Goal: Transaction & Acquisition: Purchase product/service

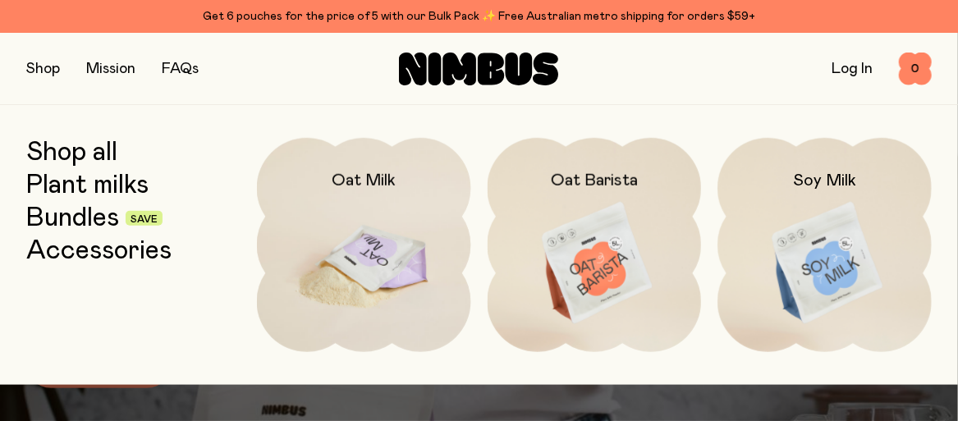
click at [363, 194] on img at bounding box center [364, 263] width 214 height 251
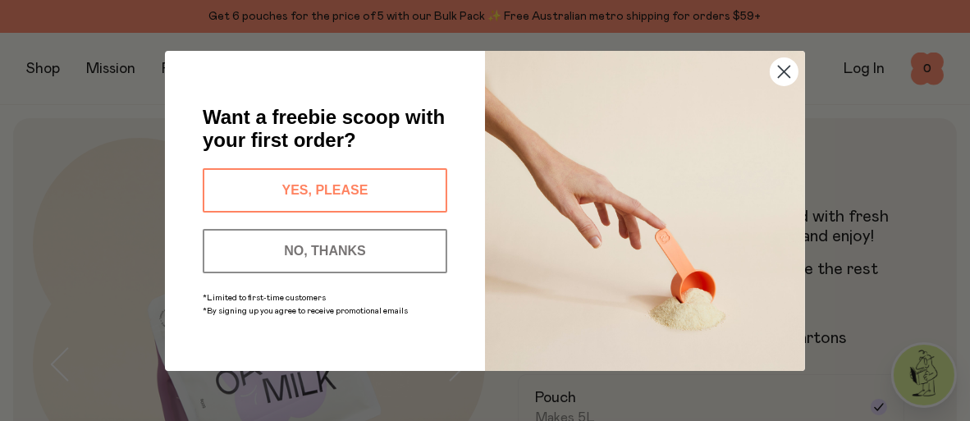
drag, startPoint x: 783, startPoint y: 76, endPoint x: 770, endPoint y: 81, distance: 13.3
click at [782, 76] on circle "Close dialog" at bounding box center [783, 70] width 27 height 27
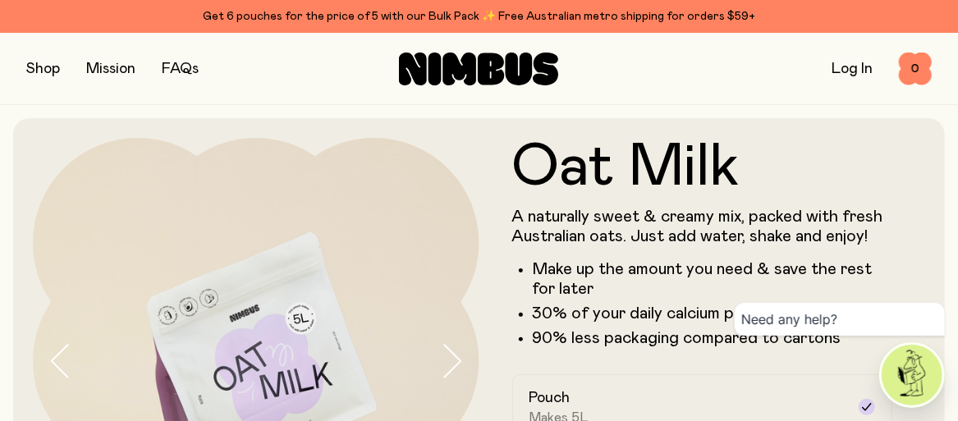
click at [825, 182] on h1 "Oat Milk" at bounding box center [702, 167] width 381 height 59
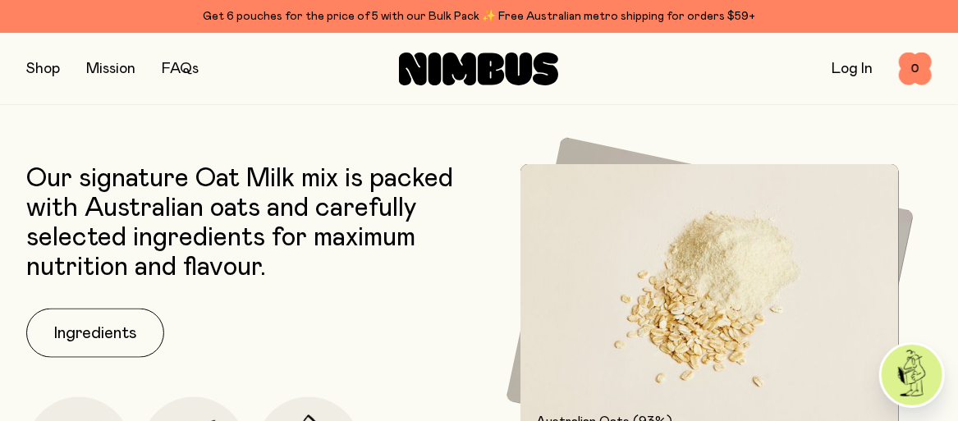
scroll to position [777, 0]
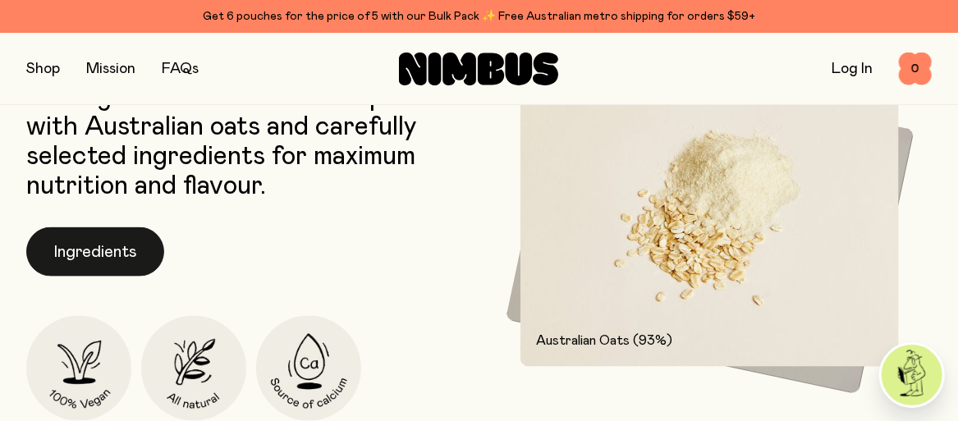
click at [135, 256] on button "Ingredients" at bounding box center [95, 251] width 138 height 49
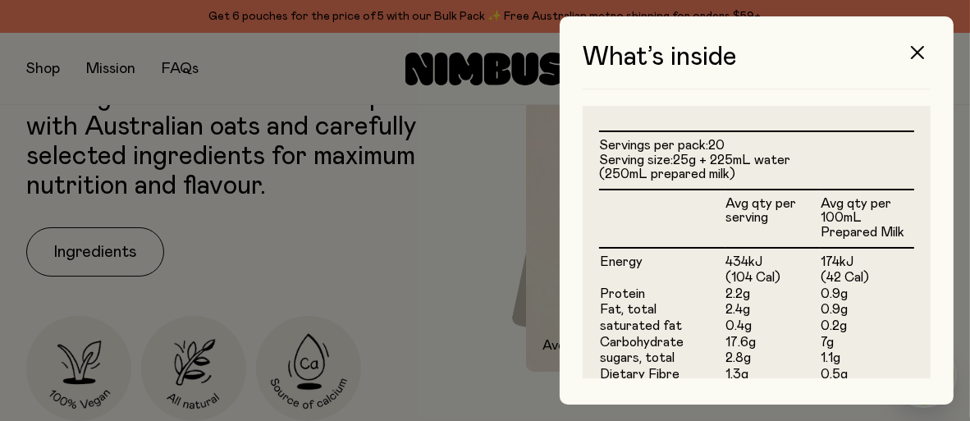
scroll to position [492, 0]
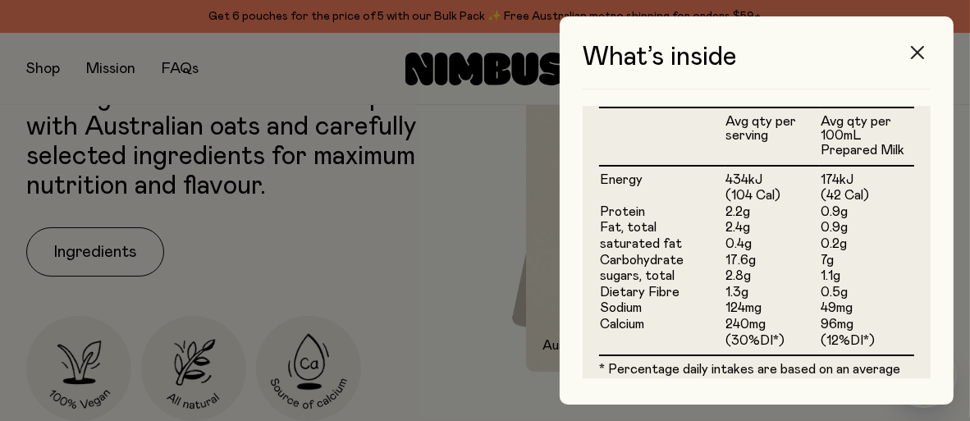
click at [923, 48] on icon "button" at bounding box center [917, 52] width 13 height 13
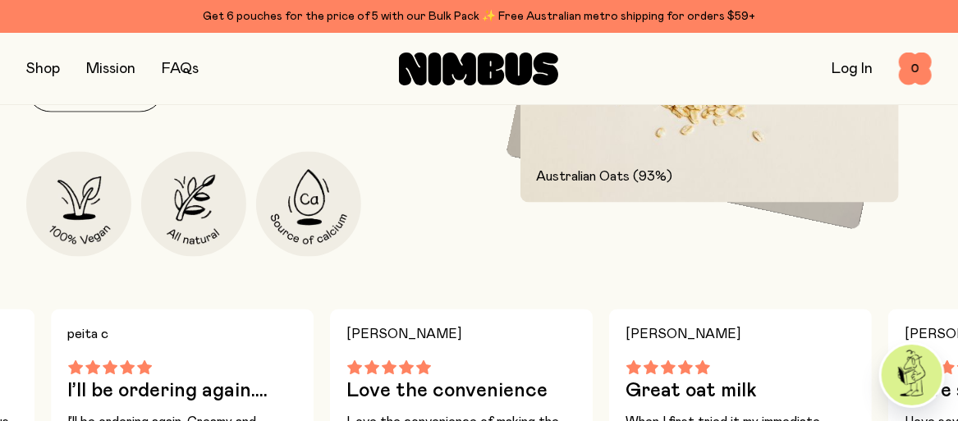
scroll to position [777, 0]
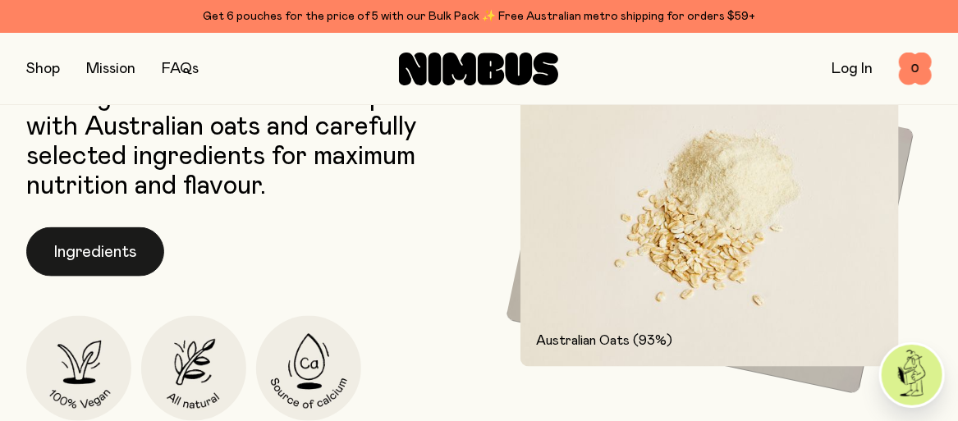
click at [120, 258] on button "Ingredients" at bounding box center [95, 251] width 138 height 49
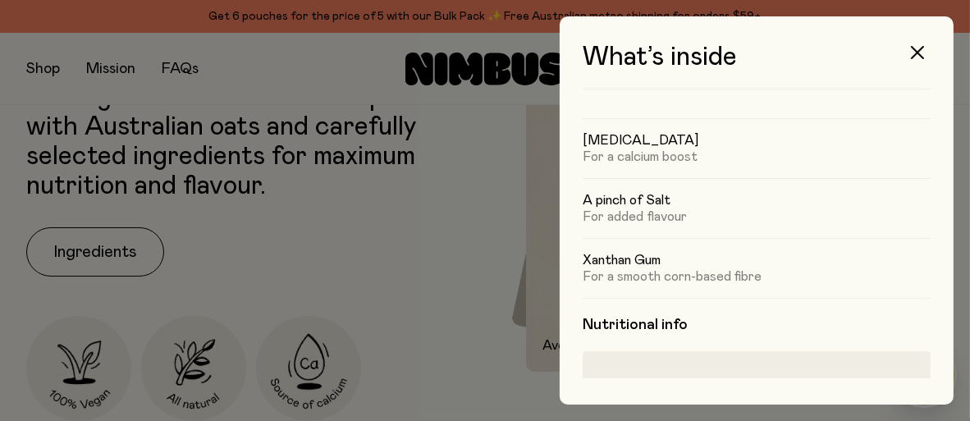
scroll to position [0, 0]
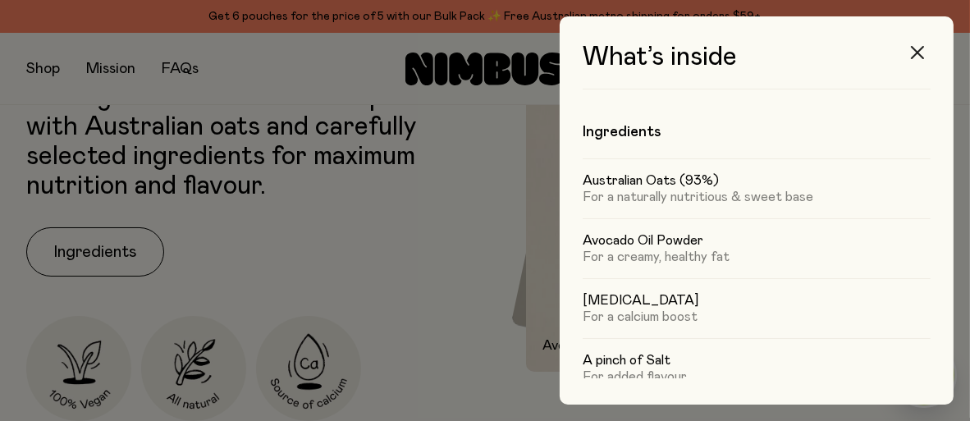
click at [915, 53] on icon "button" at bounding box center [917, 52] width 13 height 13
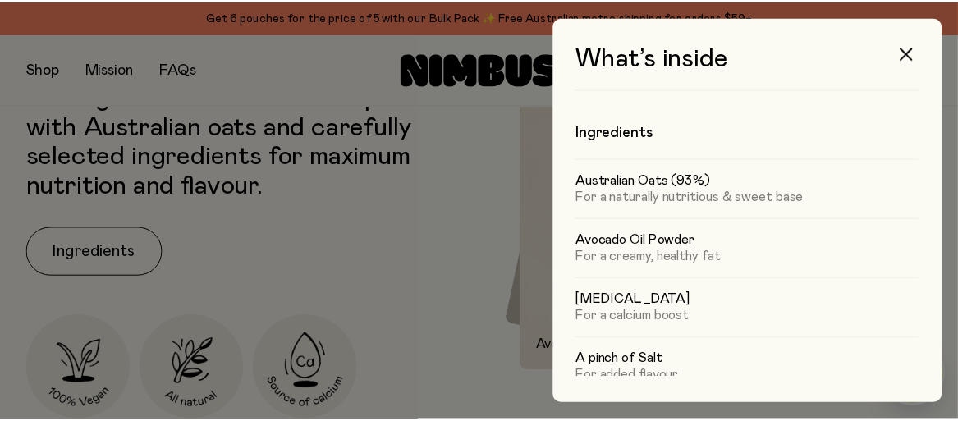
scroll to position [777, 0]
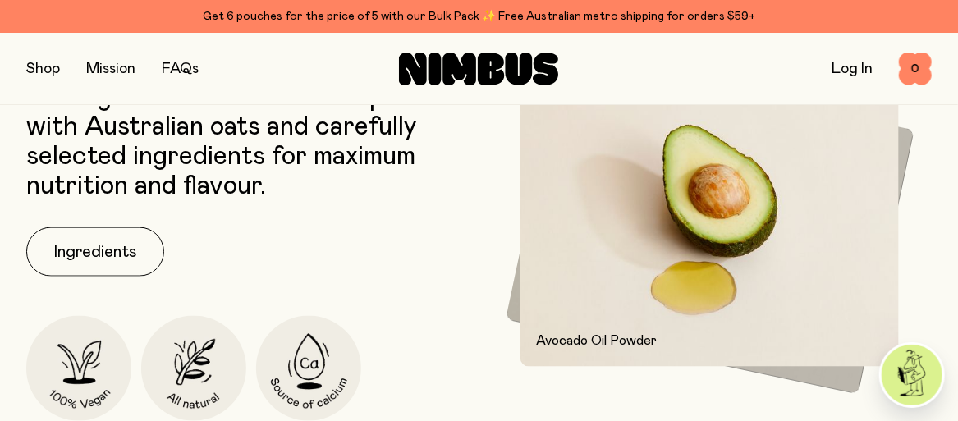
click at [42, 70] on button "button" at bounding box center [43, 68] width 34 height 23
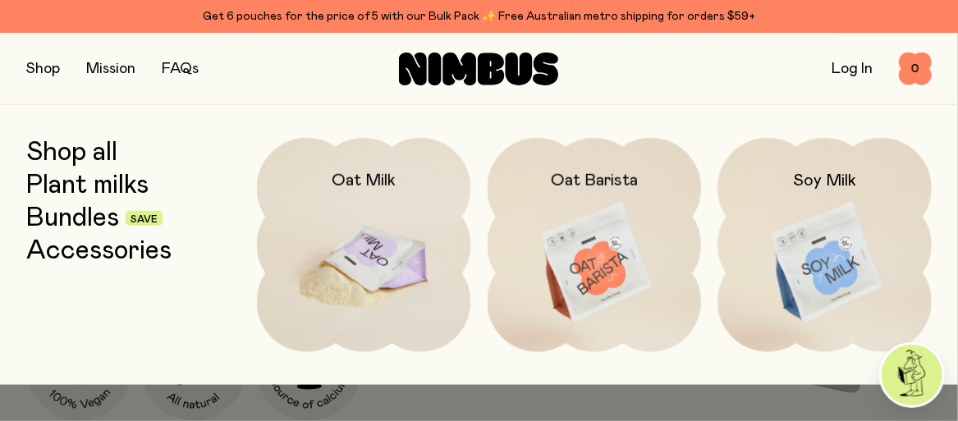
click at [373, 237] on img at bounding box center [364, 263] width 214 height 251
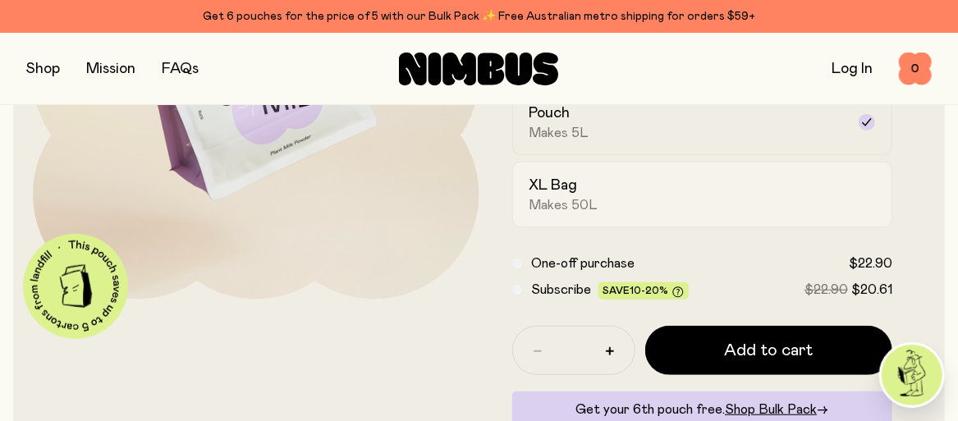
scroll to position [367, 0]
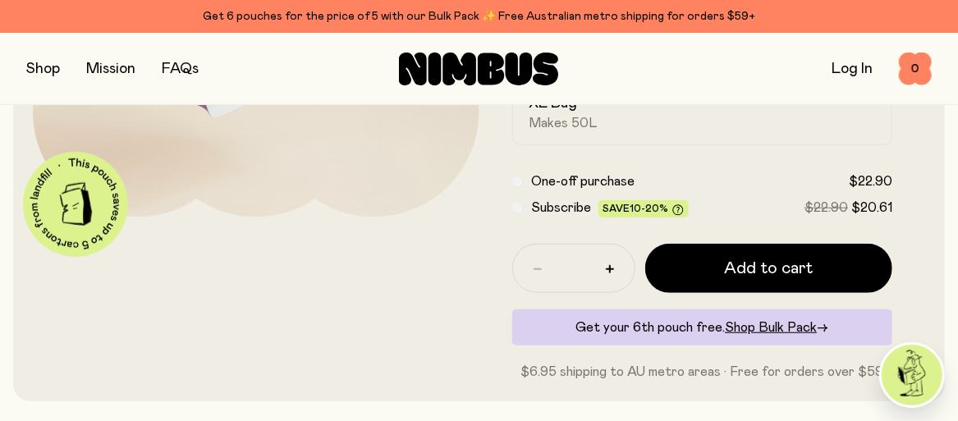
click at [548, 214] on span "Subscribe" at bounding box center [562, 207] width 60 height 13
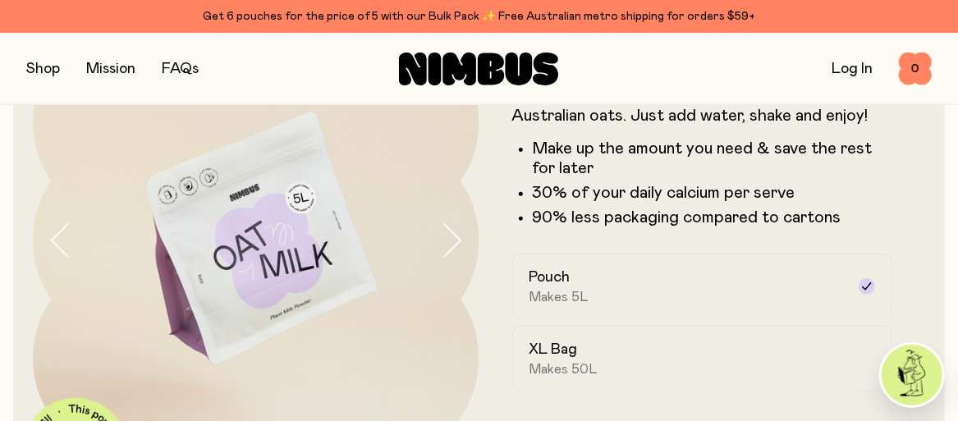
scroll to position [285, 0]
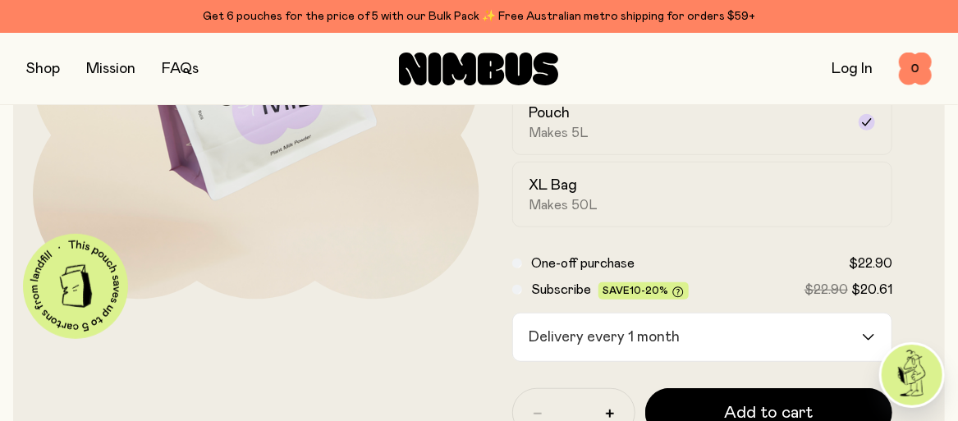
click at [643, 338] on div "Delivery every 1 month" at bounding box center [688, 337] width 350 height 48
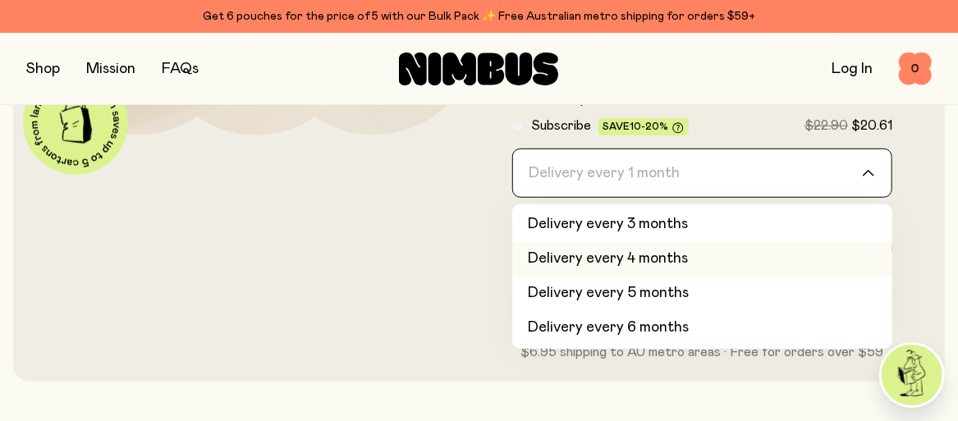
scroll to position [0, 0]
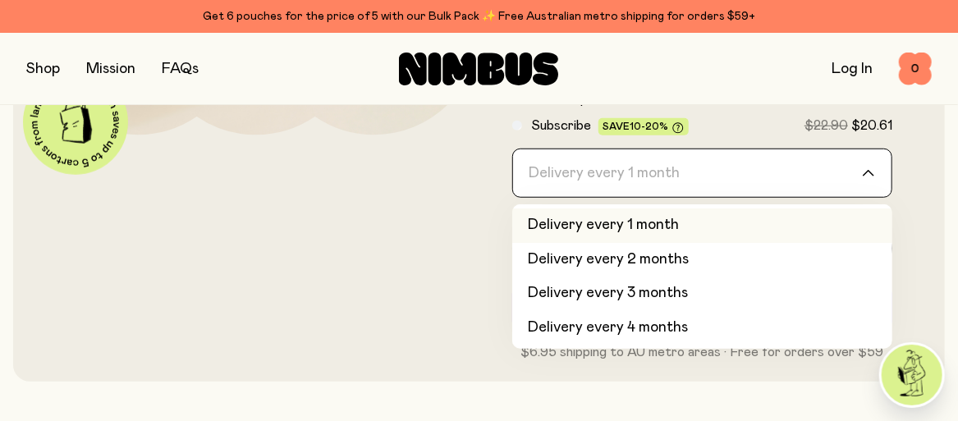
click at [648, 230] on li "Delivery every 1 month" at bounding box center [702, 225] width 381 height 34
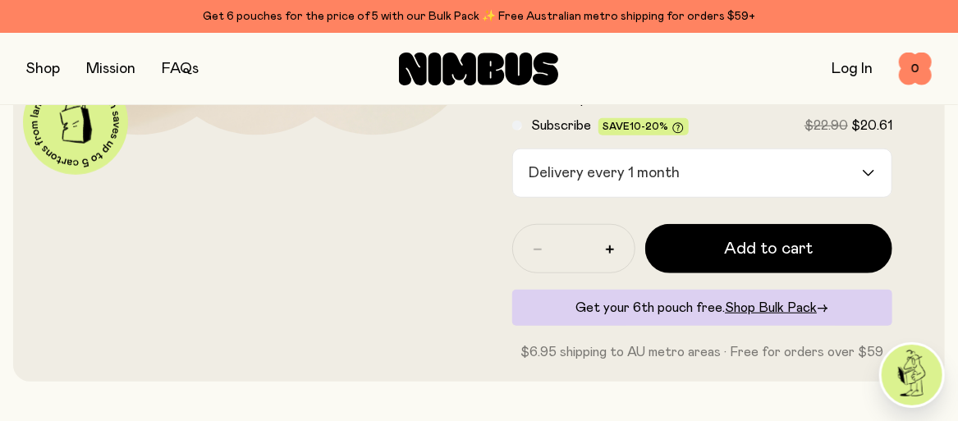
click at [945, 277] on header "Oat Milk A naturally sweet & creamy mix, packed with fresh Australian oats. Jus…" at bounding box center [479, 25] width 958 height 712
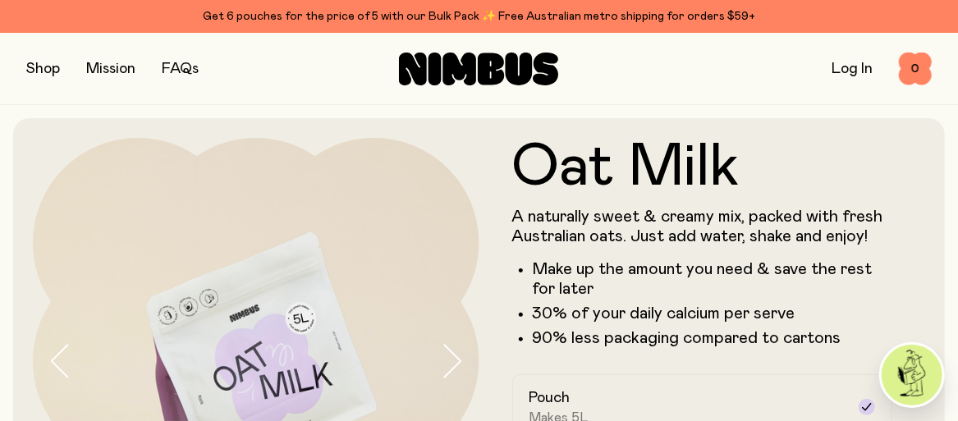
click at [33, 67] on button "button" at bounding box center [43, 68] width 34 height 23
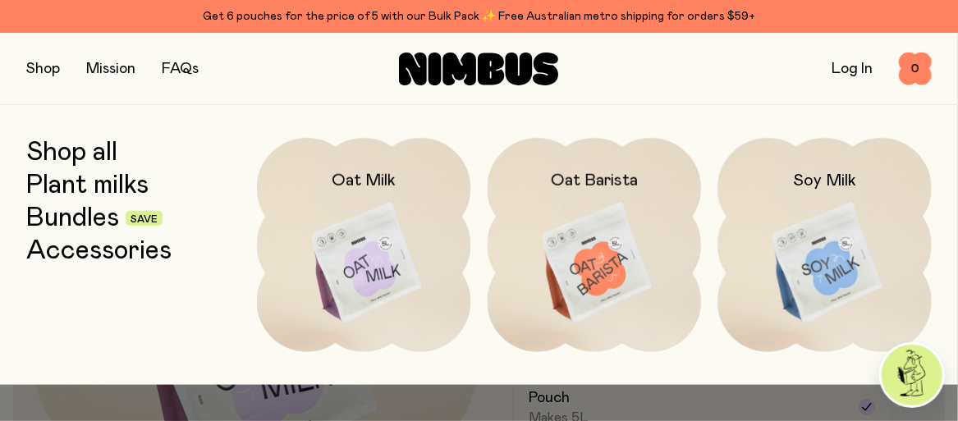
click at [679, 405] on div at bounding box center [479, 421] width 958 height 72
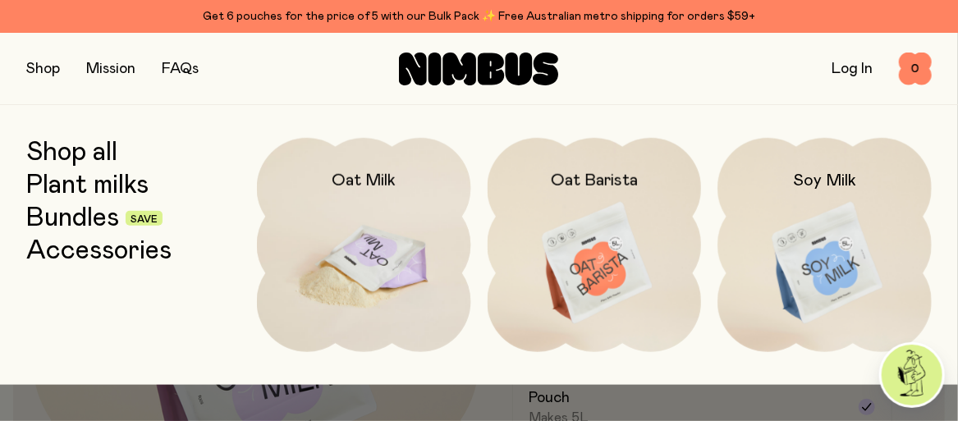
scroll to position [328, 0]
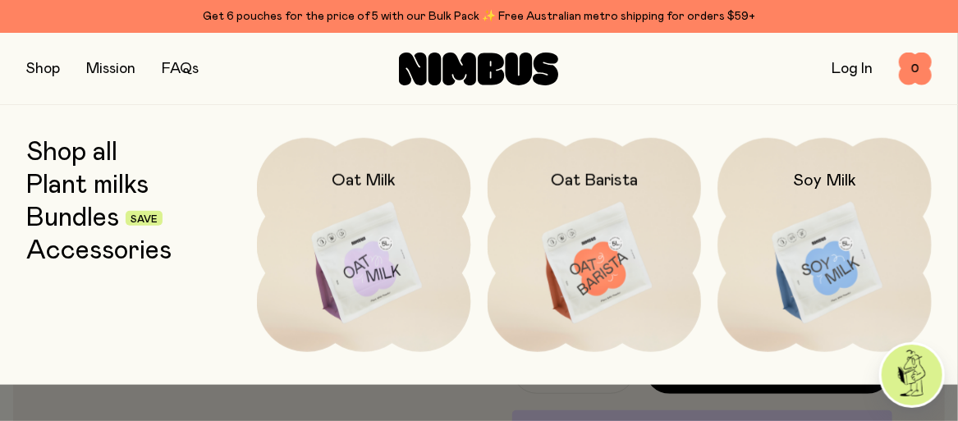
click at [56, 68] on button "button" at bounding box center [43, 68] width 34 height 23
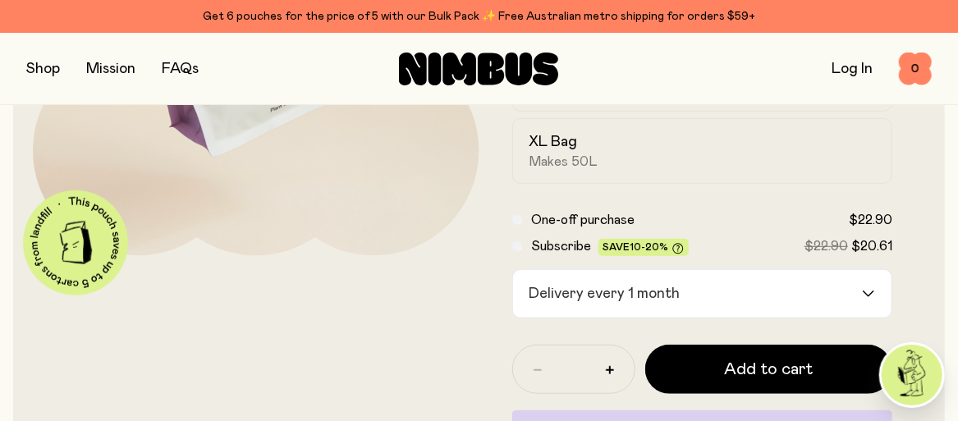
scroll to position [410, 0]
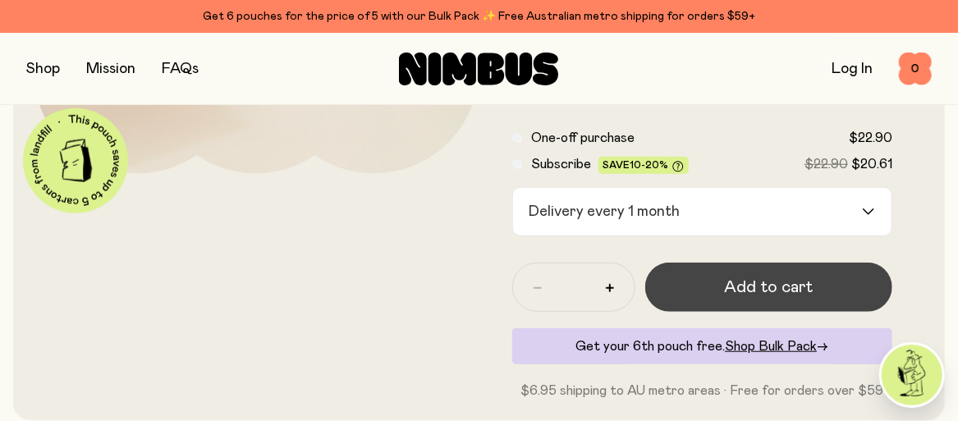
click at [775, 289] on span "Add to cart" at bounding box center [768, 287] width 89 height 23
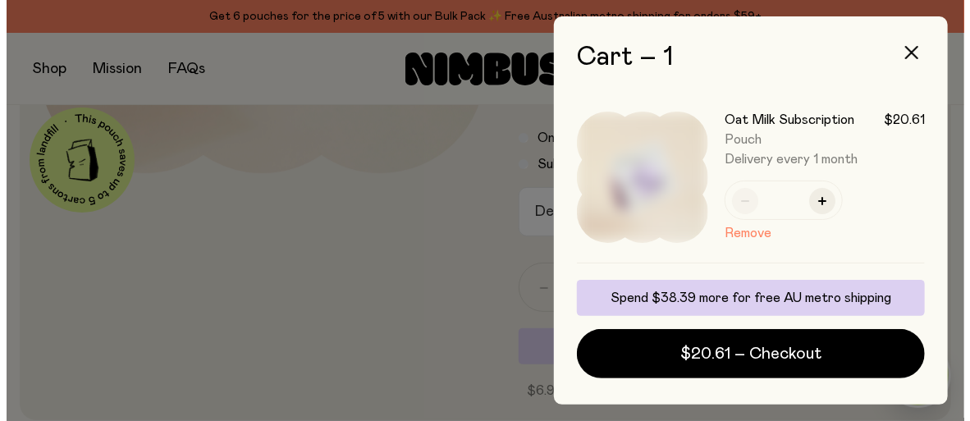
scroll to position [0, 0]
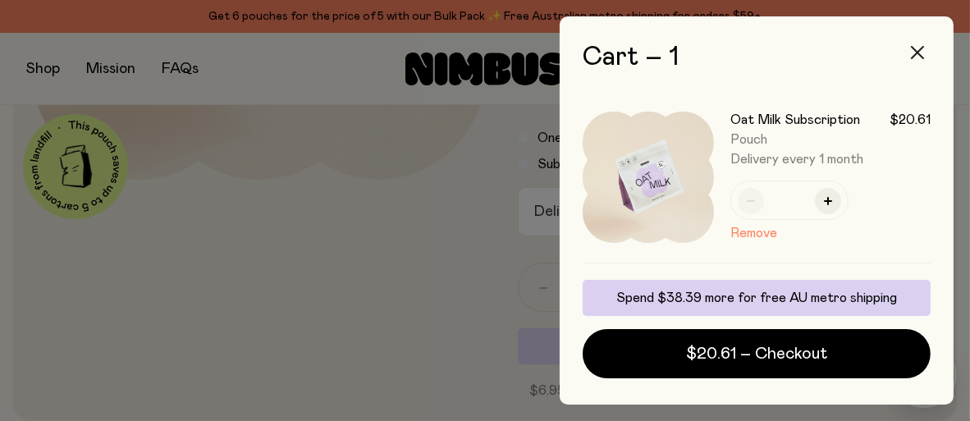
click at [916, 54] on icon "button" at bounding box center [917, 52] width 13 height 13
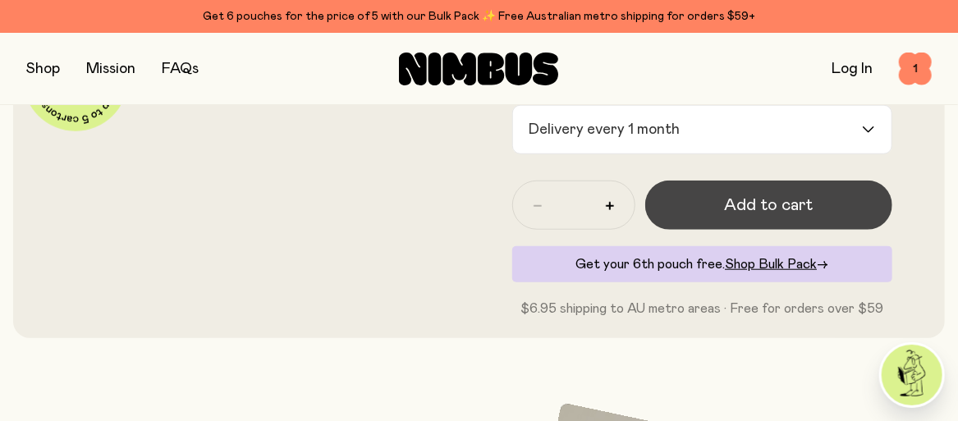
scroll to position [410, 0]
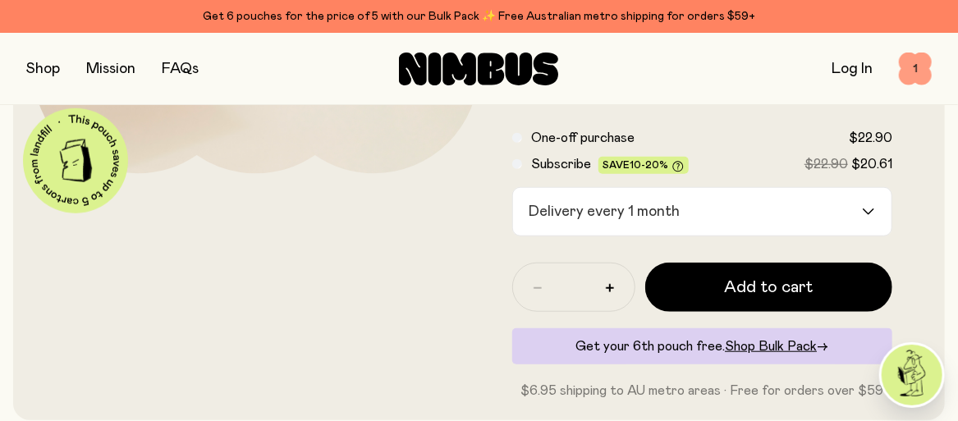
click at [925, 67] on span "1" at bounding box center [914, 69] width 33 height 33
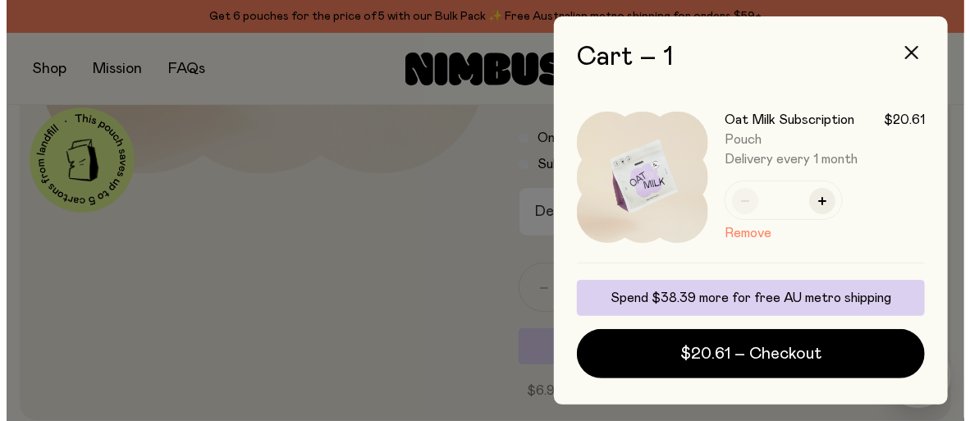
scroll to position [0, 0]
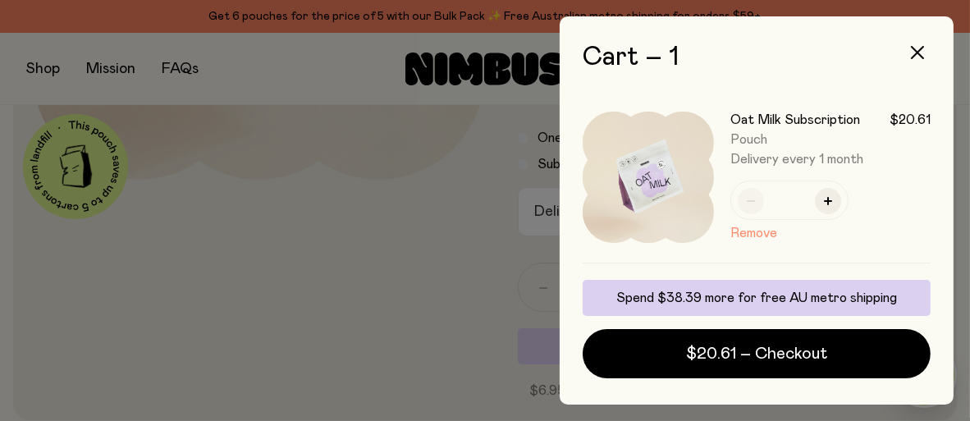
click at [749, 230] on button "Remove" at bounding box center [753, 233] width 47 height 20
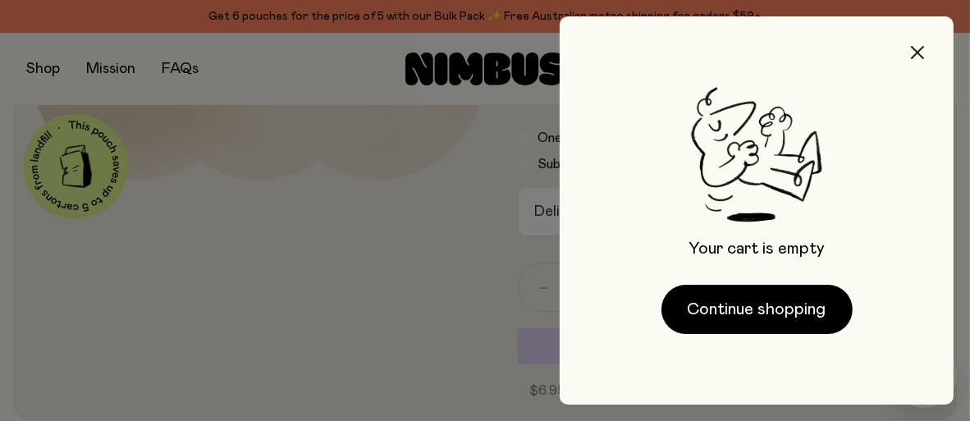
click at [923, 53] on icon "button" at bounding box center [917, 52] width 13 height 13
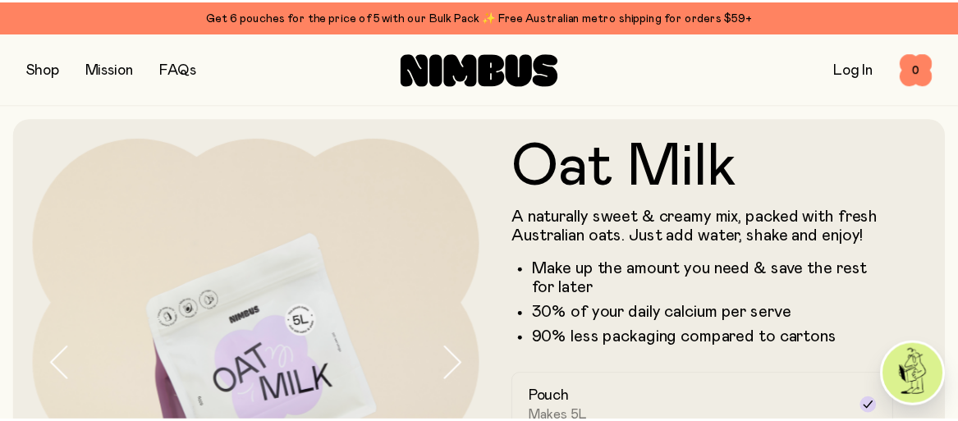
scroll to position [410, 0]
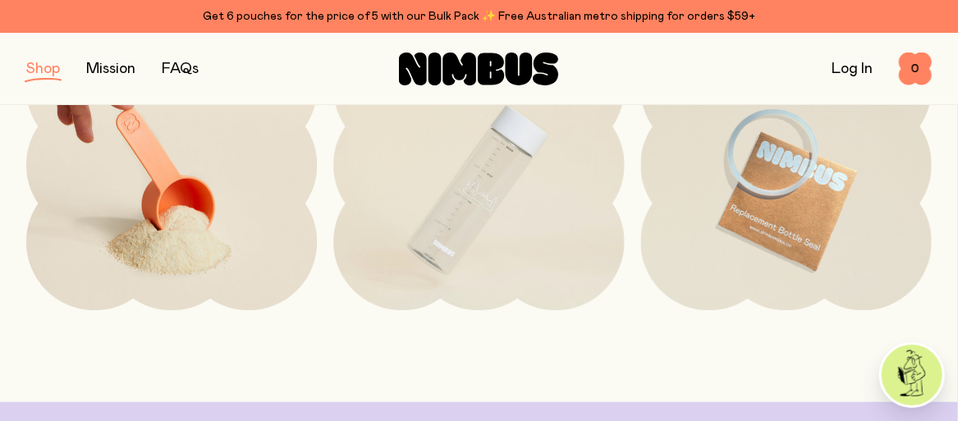
scroll to position [246, 0]
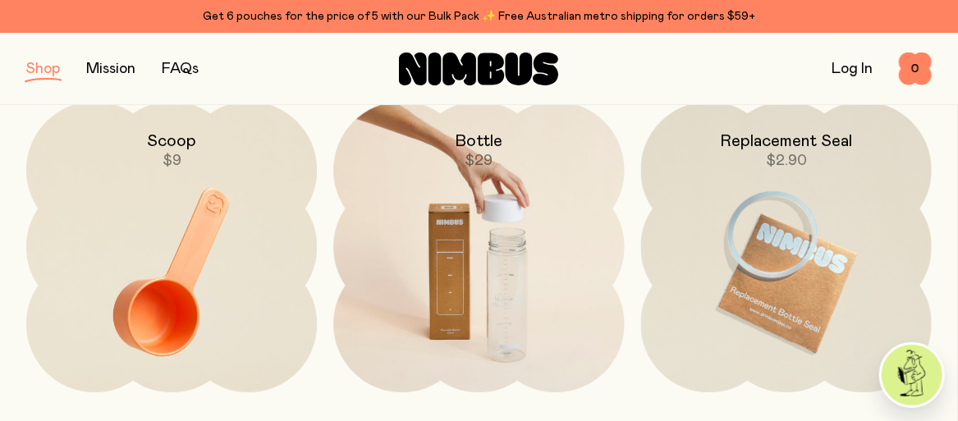
click at [459, 171] on img at bounding box center [478, 272] width 290 height 341
